Goal: Task Accomplishment & Management: Complete application form

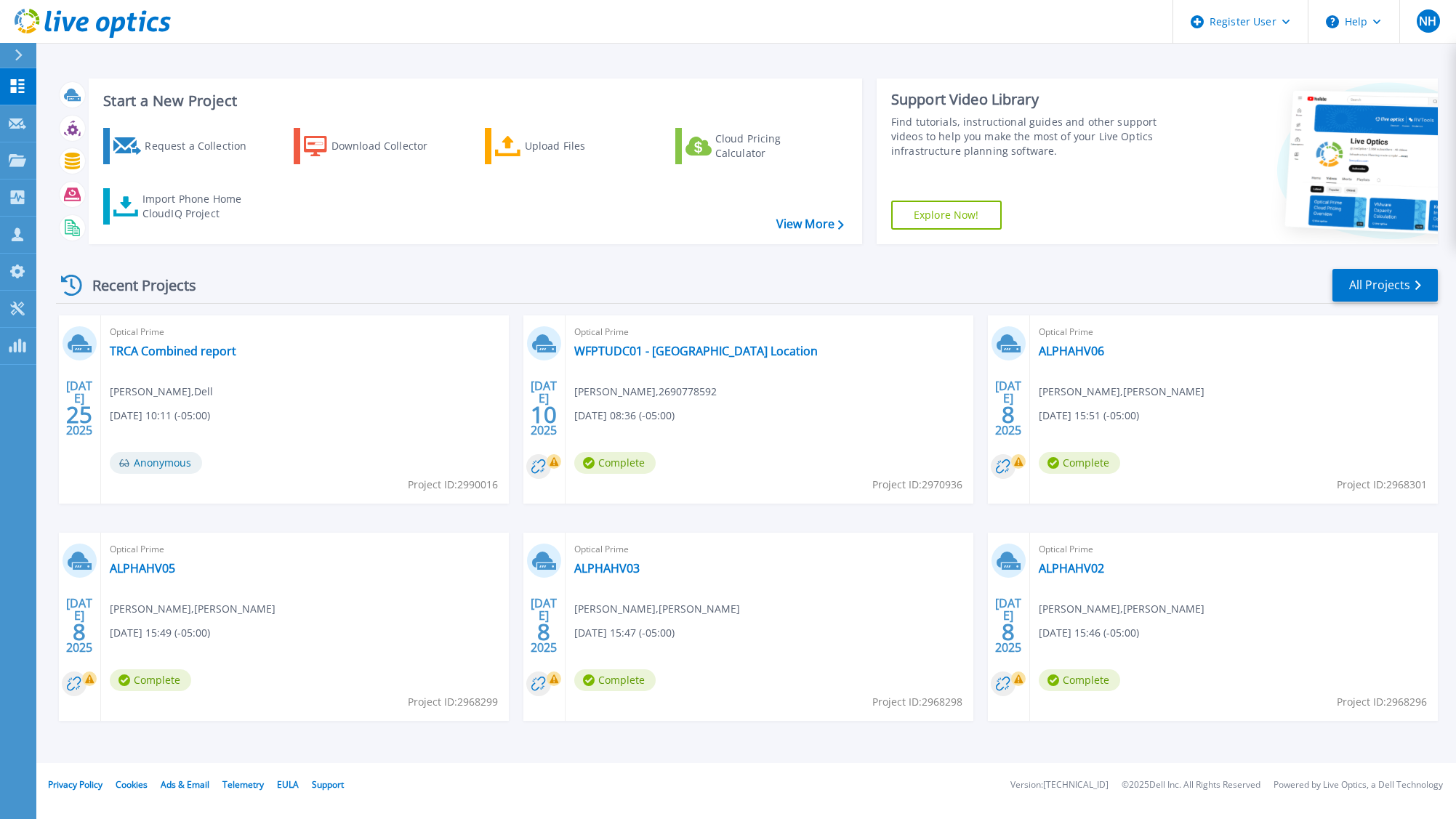
click at [18, 61] on icon at bounding box center [18, 54] width 8 height 11
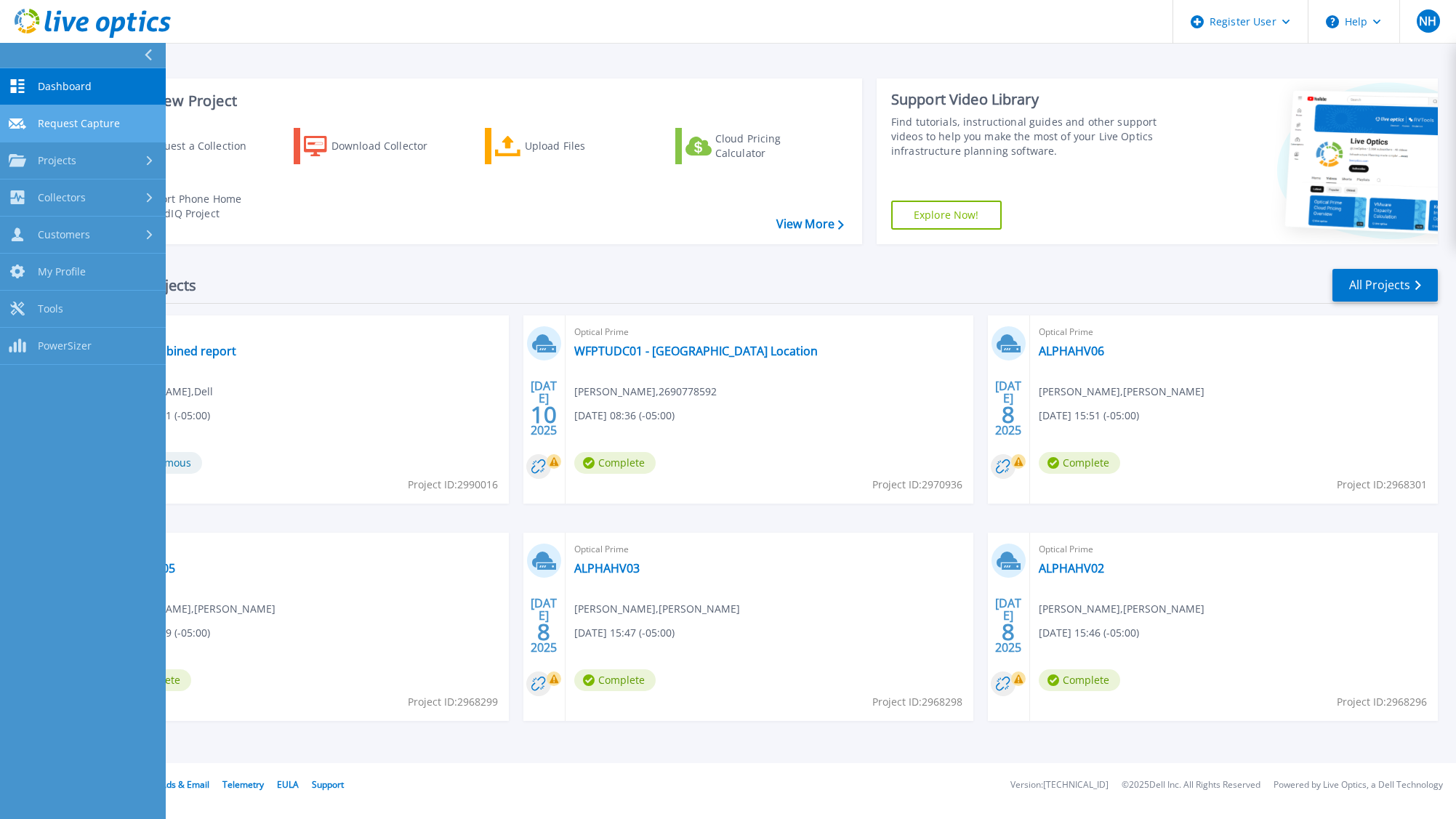
click at [135, 130] on link "Request Capture Request Capture" at bounding box center [82, 124] width 166 height 37
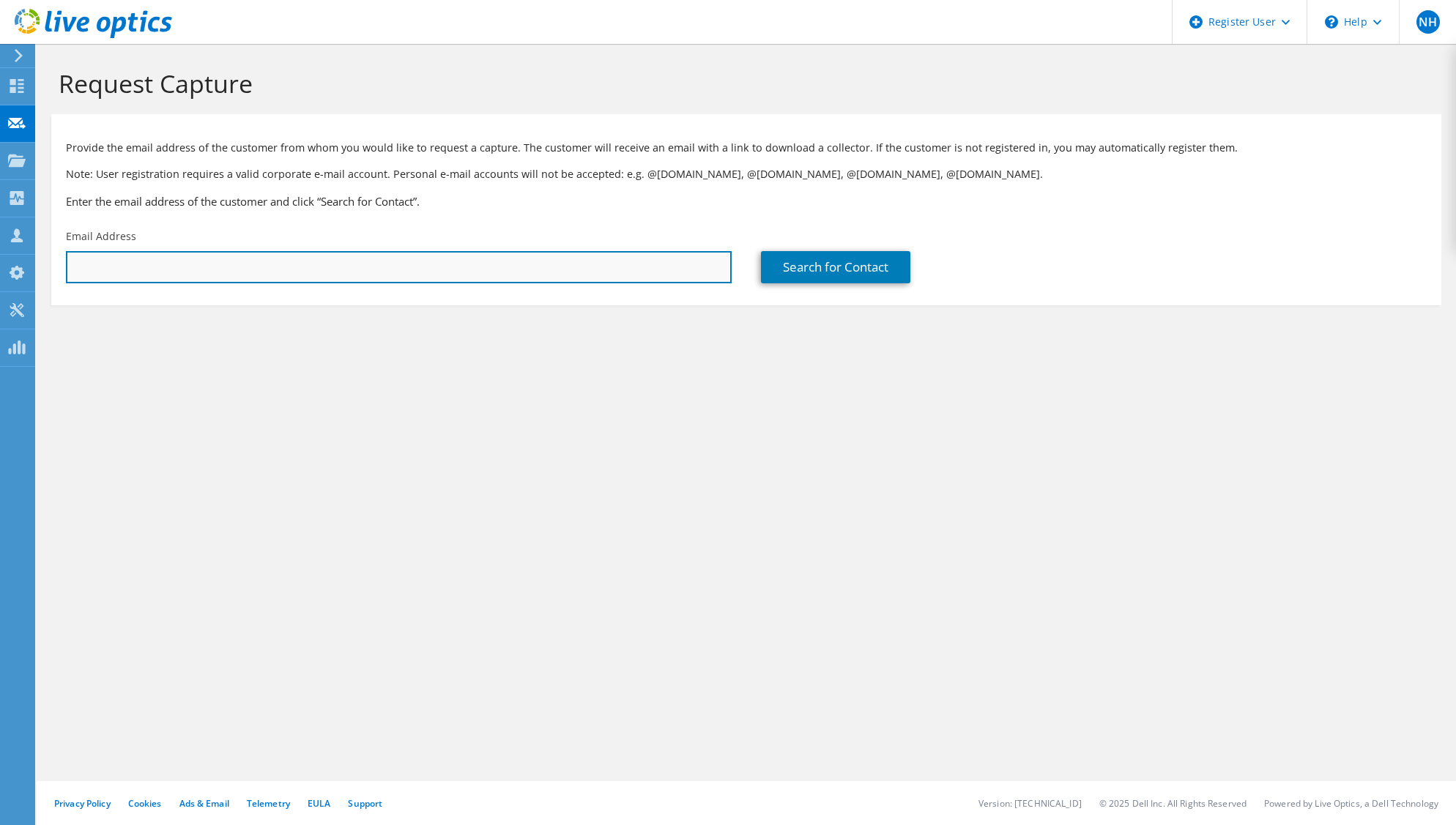
click at [557, 262] on input "text" at bounding box center [399, 267] width 666 height 32
click at [550, 270] on input "text" at bounding box center [399, 267] width 666 height 32
paste input "resek@pb-materials.com"
type input "resek@pb-materials.com"
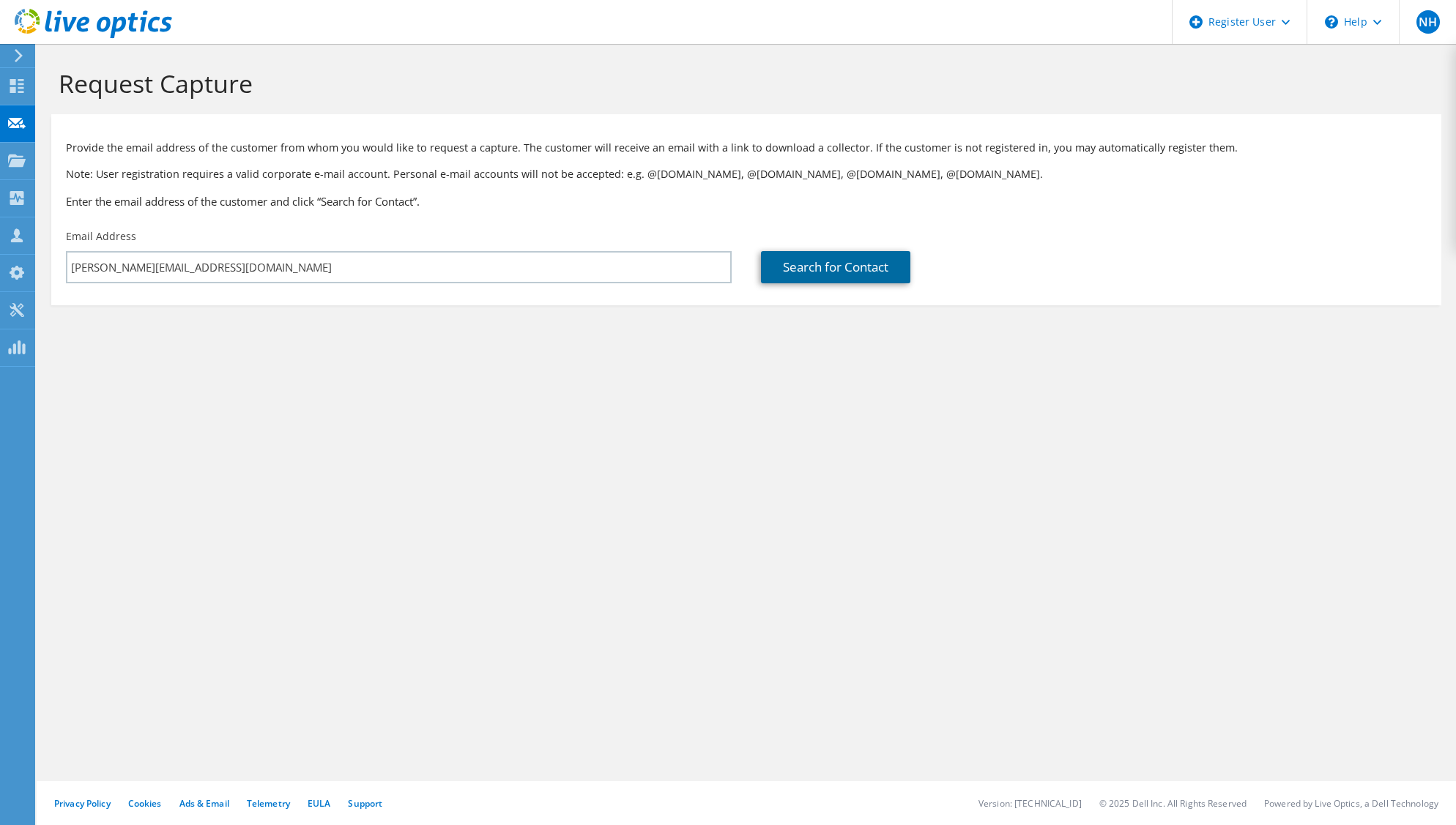
click at [881, 271] on link "Search for Contact" at bounding box center [836, 267] width 149 height 32
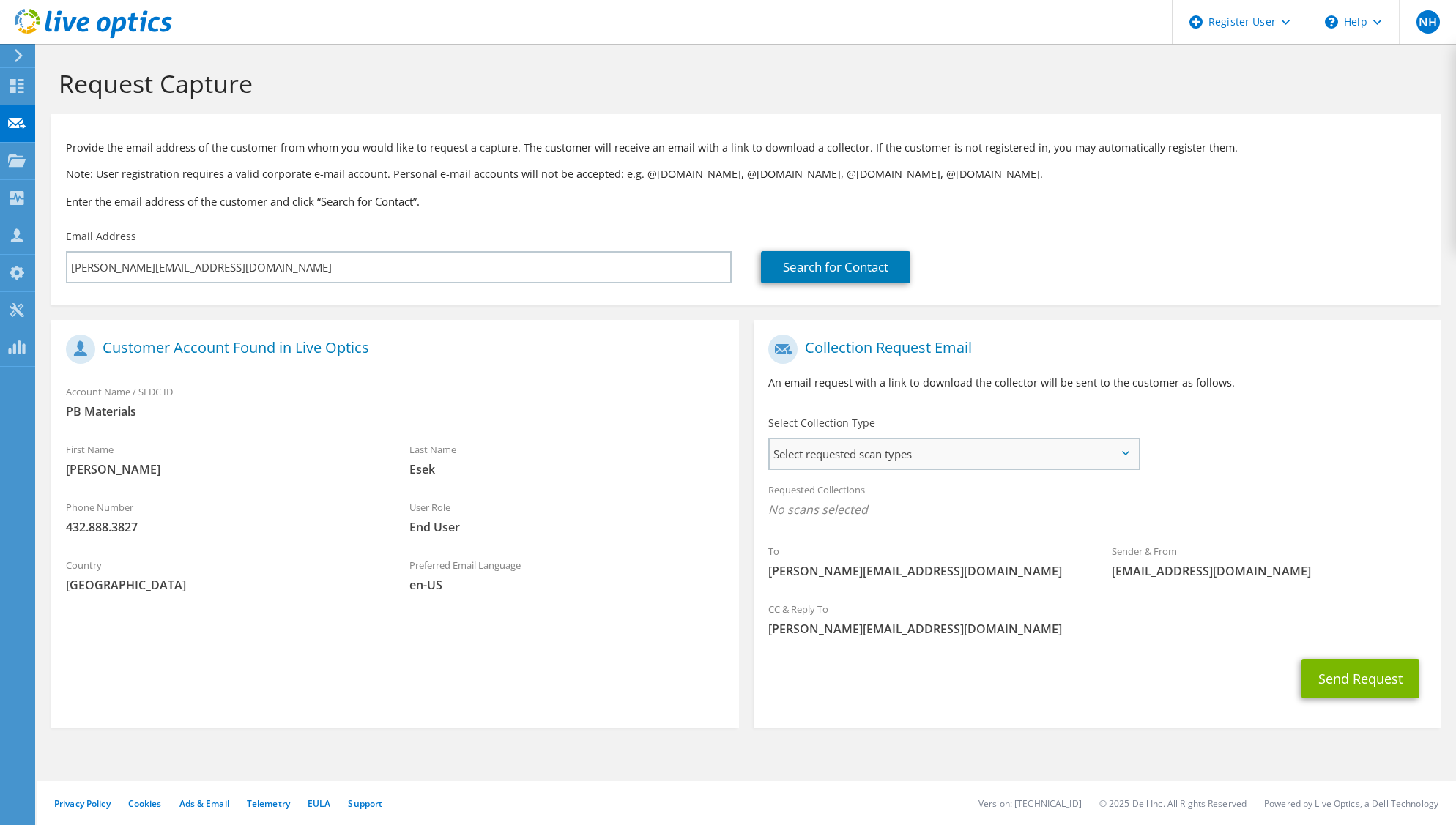
click at [906, 450] on span "Select requested scan types" at bounding box center [953, 453] width 368 height 29
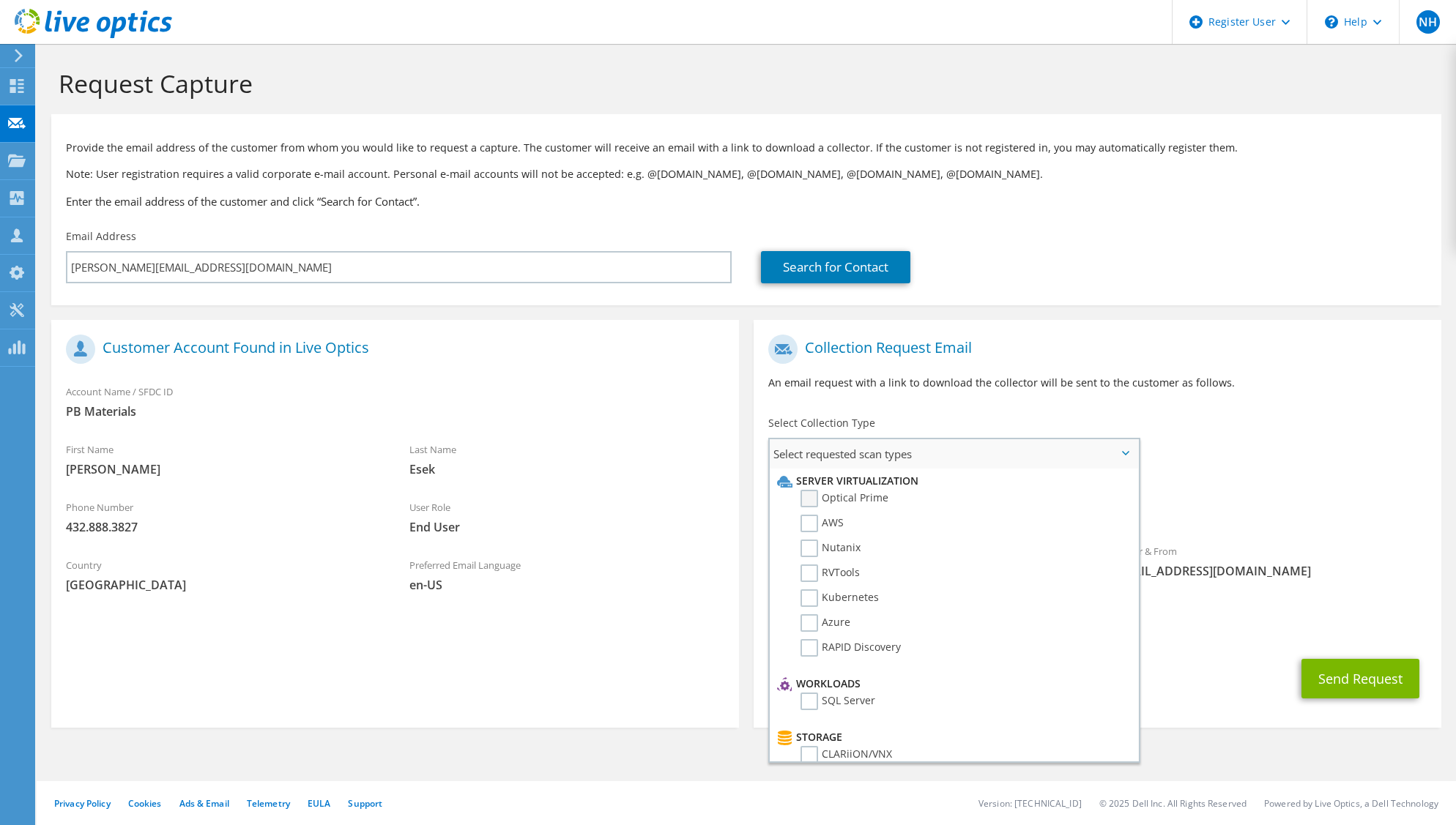
click at [854, 496] on label "Optical Prime" at bounding box center [844, 499] width 87 height 18
click at [0, 0] on input "Optical Prime" at bounding box center [0, 0] width 0 height 0
click at [1277, 417] on div "To resek@pb-materials.com Sender & From liveoptics@liveoptics.com" at bounding box center [1097, 463] width 688 height 271
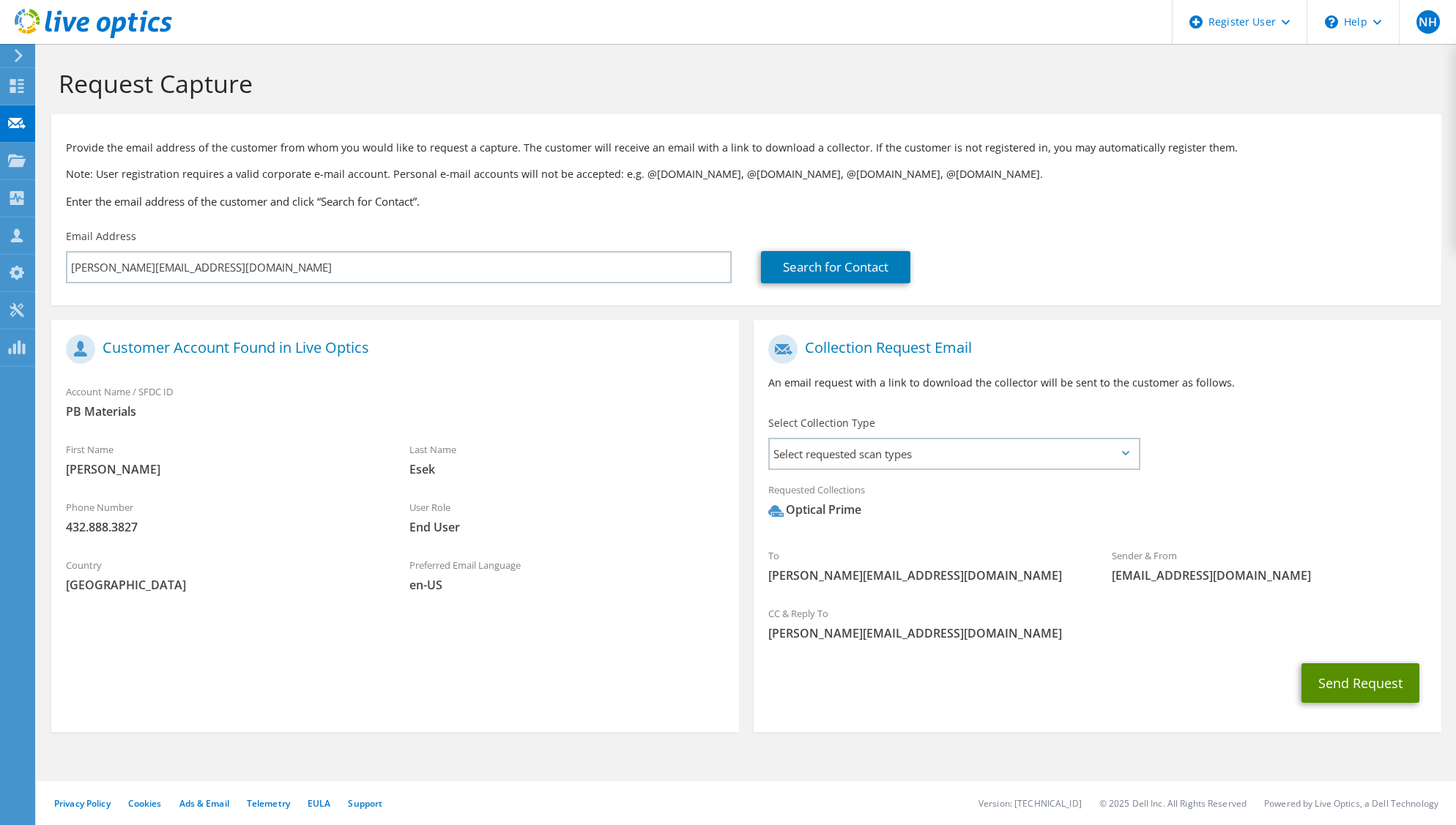
click at [1338, 677] on button "Send Request" at bounding box center [1360, 683] width 118 height 40
